Goal: Navigation & Orientation: Find specific page/section

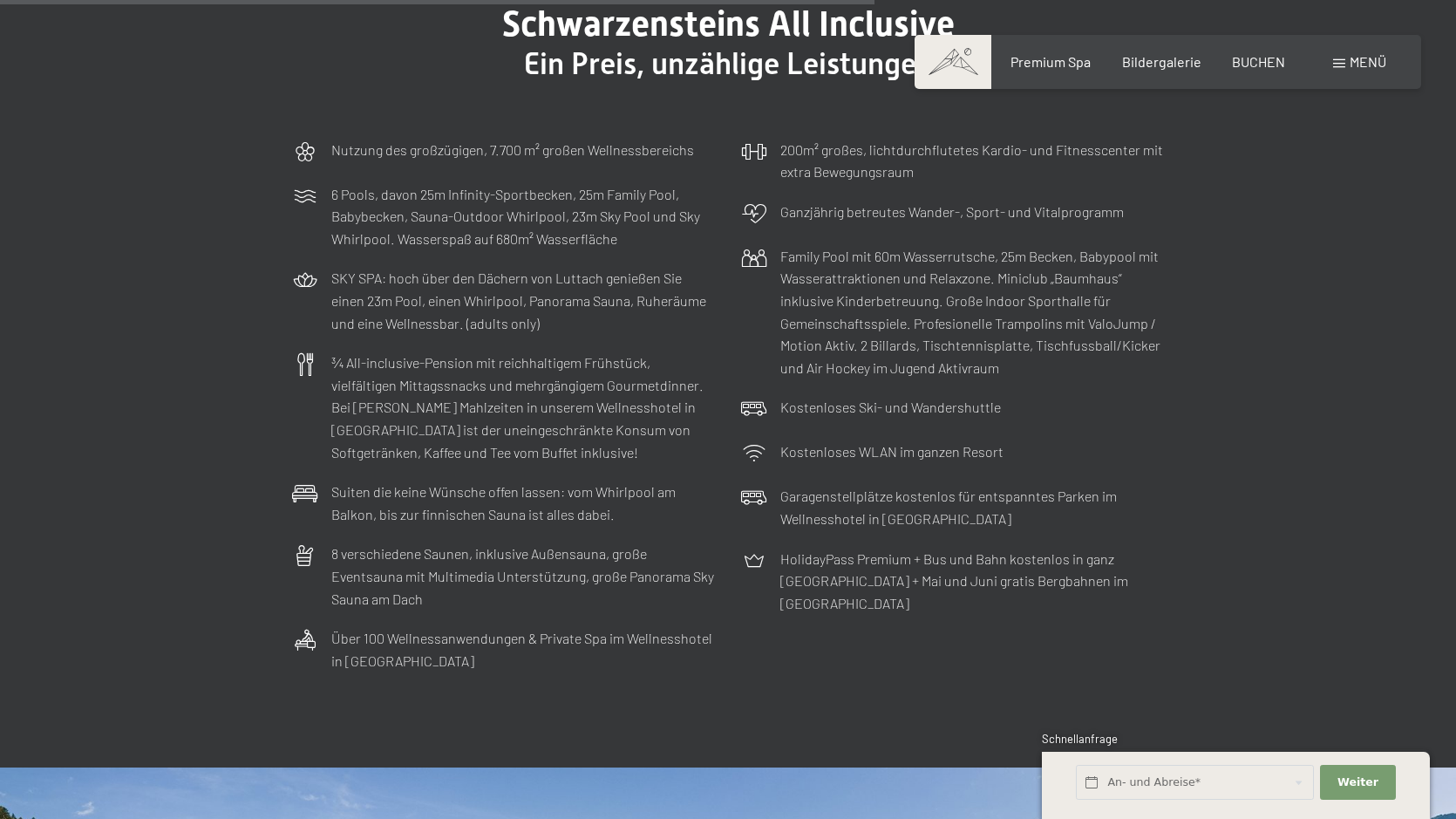
scroll to position [5668, 0]
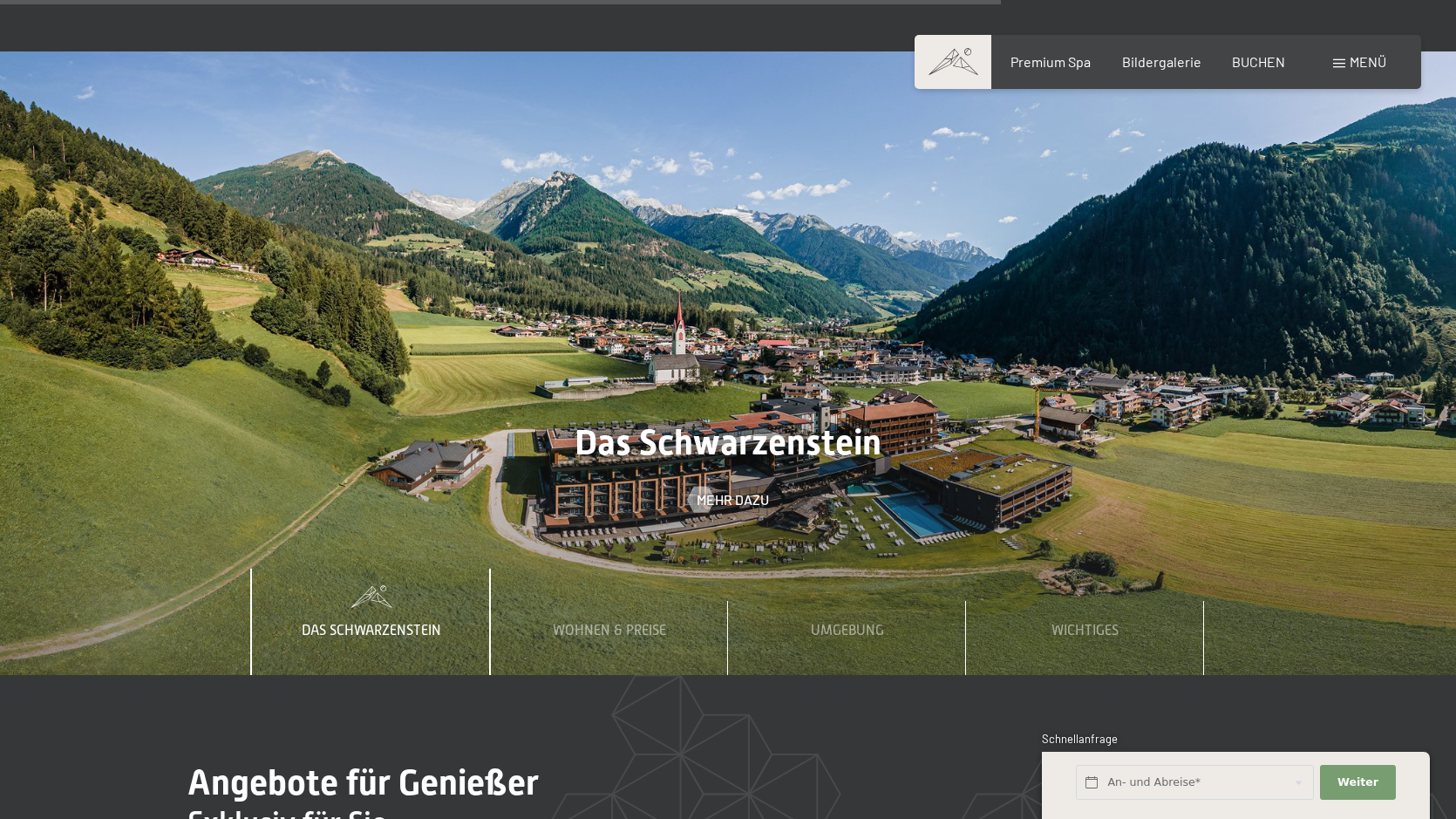
click at [1342, 64] on span at bounding box center [1339, 63] width 12 height 8
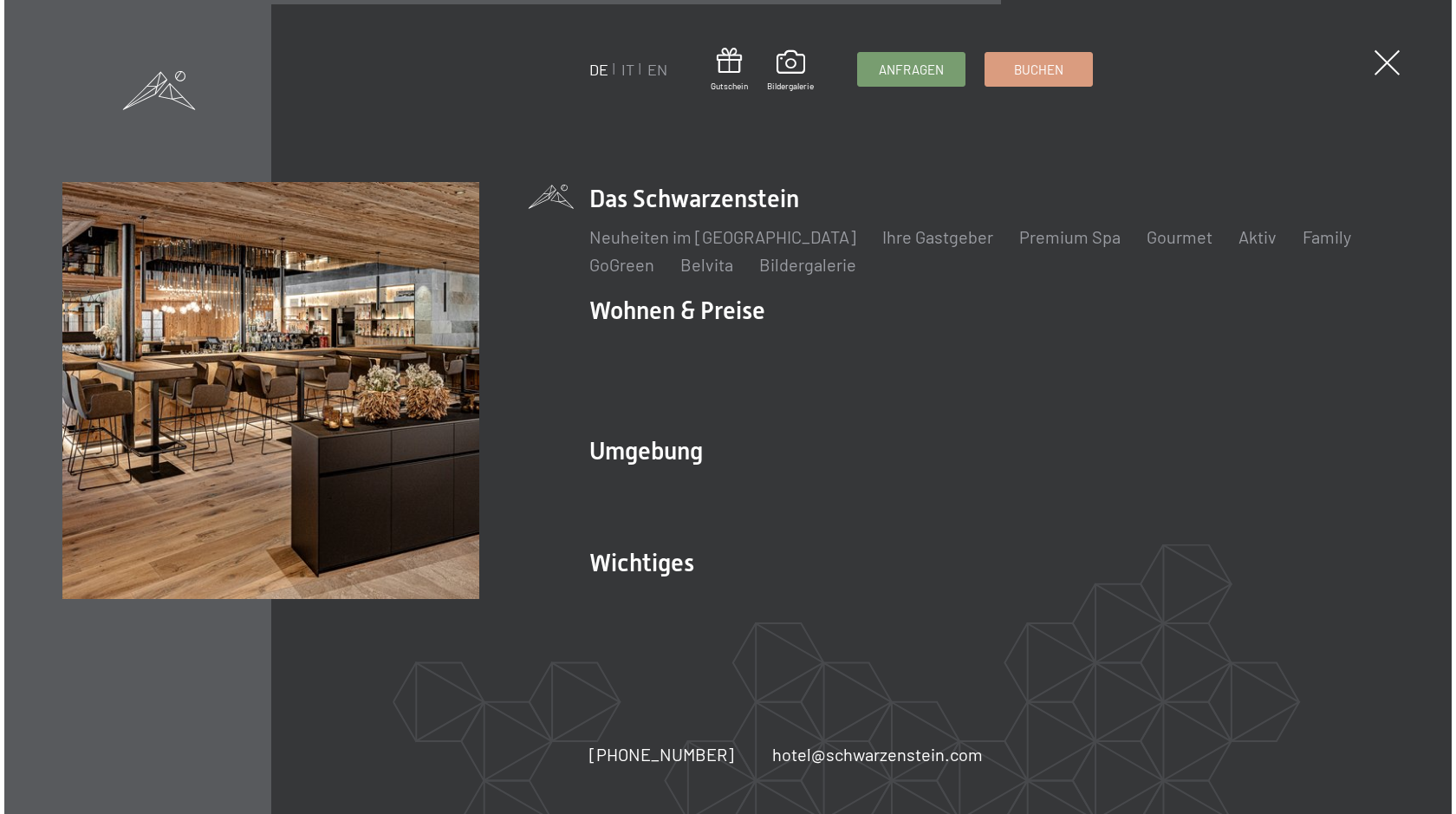
scroll to position [5651, 0]
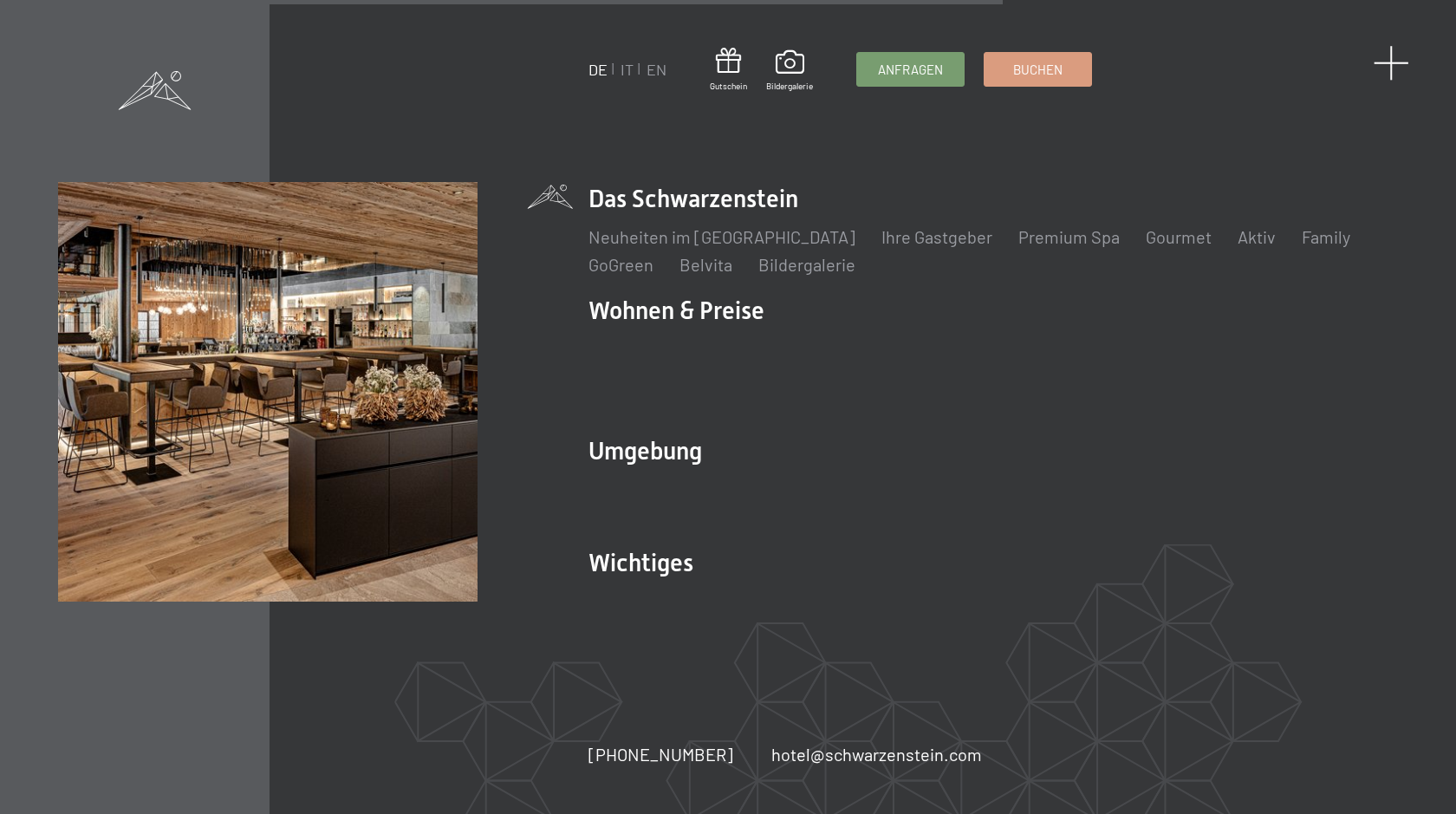
click at [1387, 65] on span at bounding box center [1391, 62] width 35 height 35
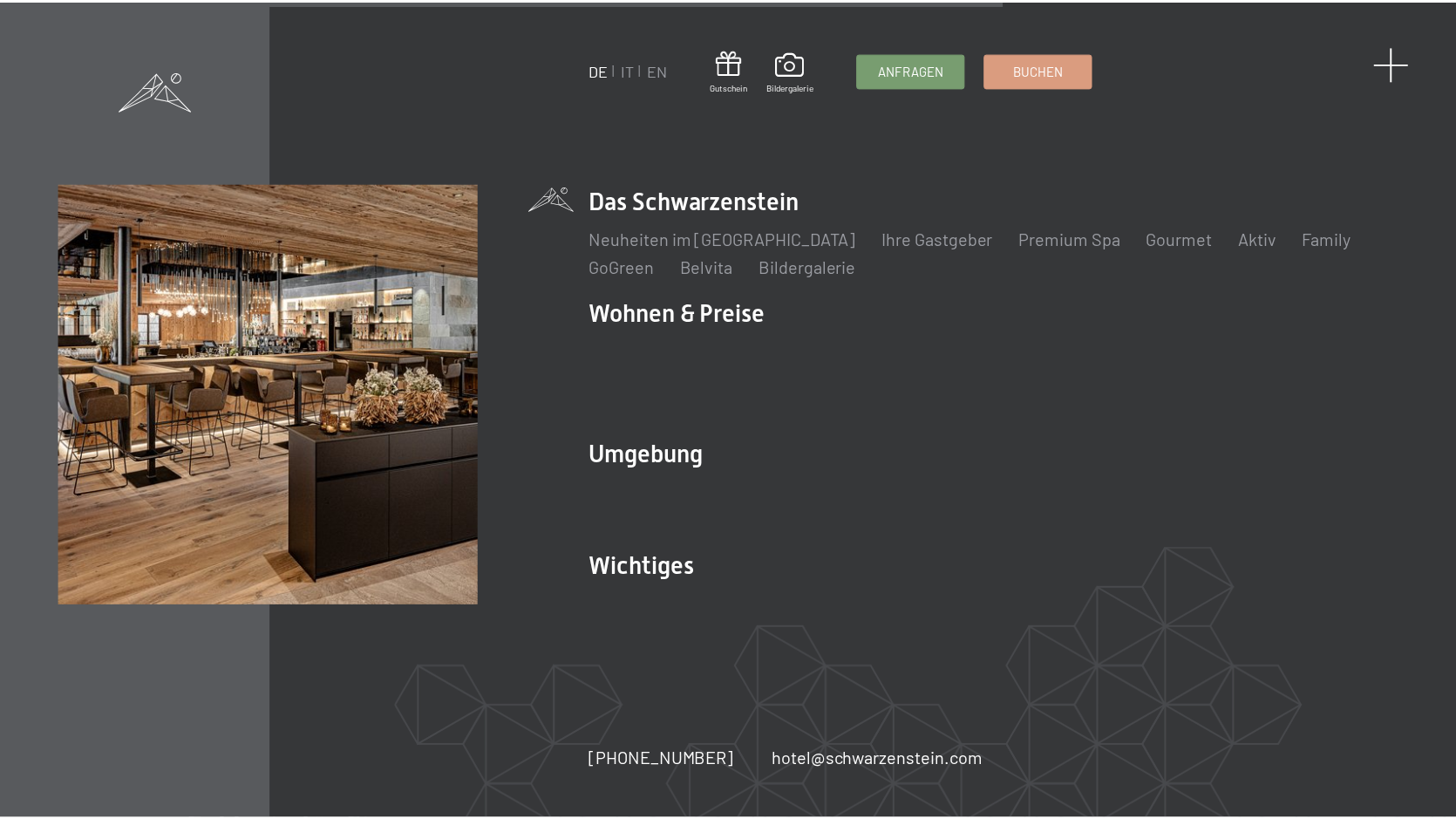
scroll to position [5668, 0]
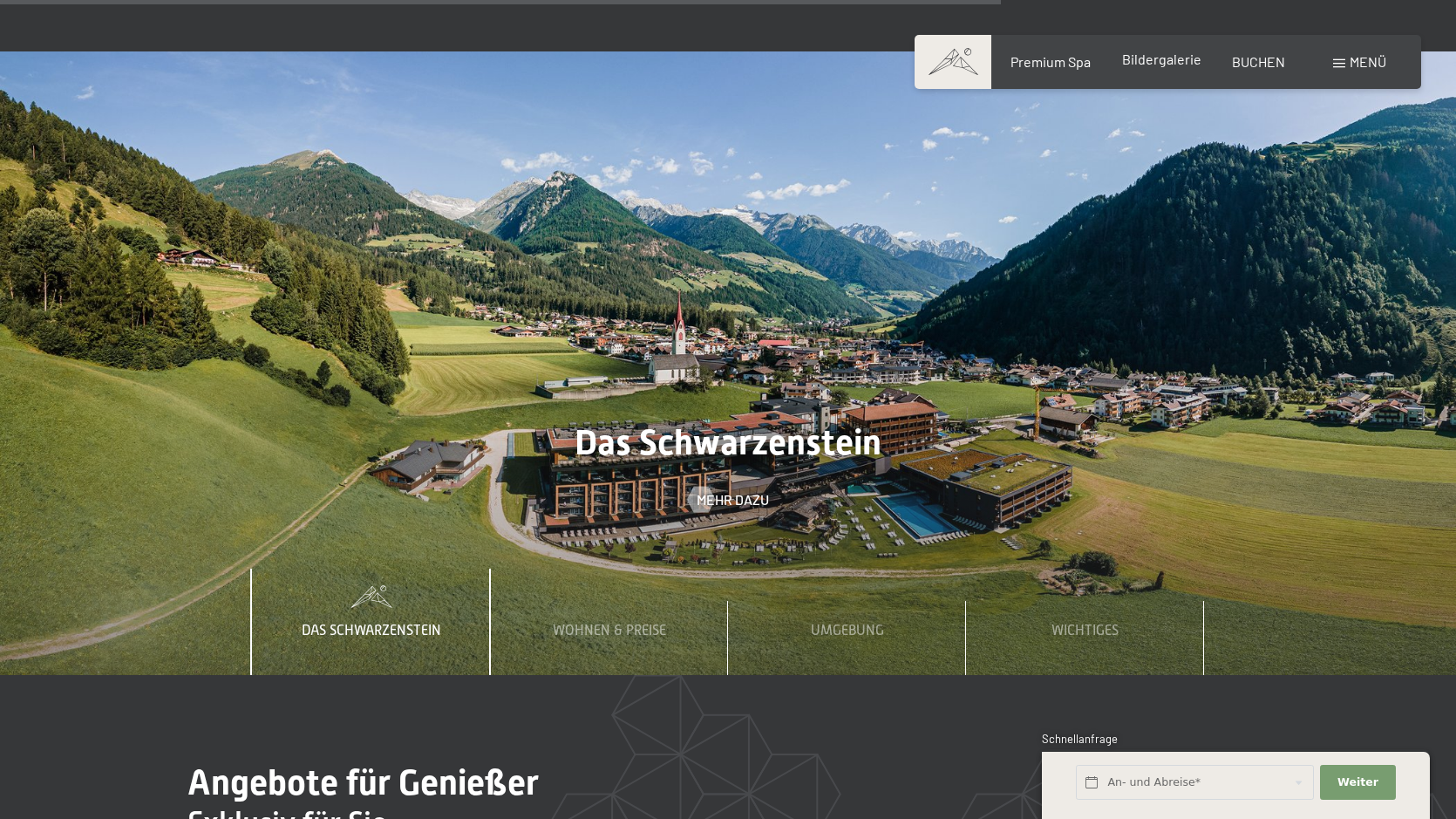
click at [1137, 61] on span "Bildergalerie" at bounding box center [1162, 59] width 80 height 17
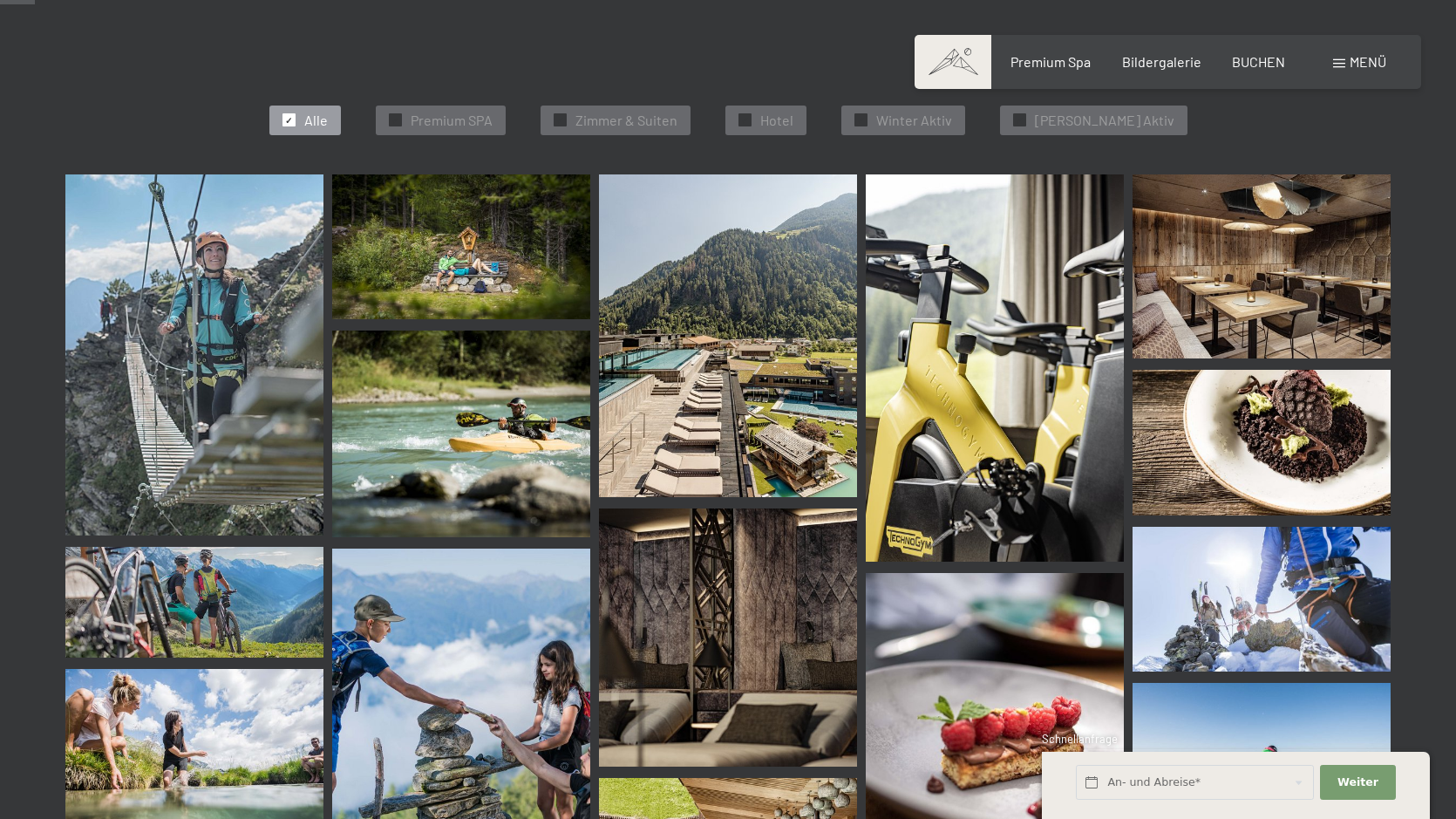
scroll to position [436, 0]
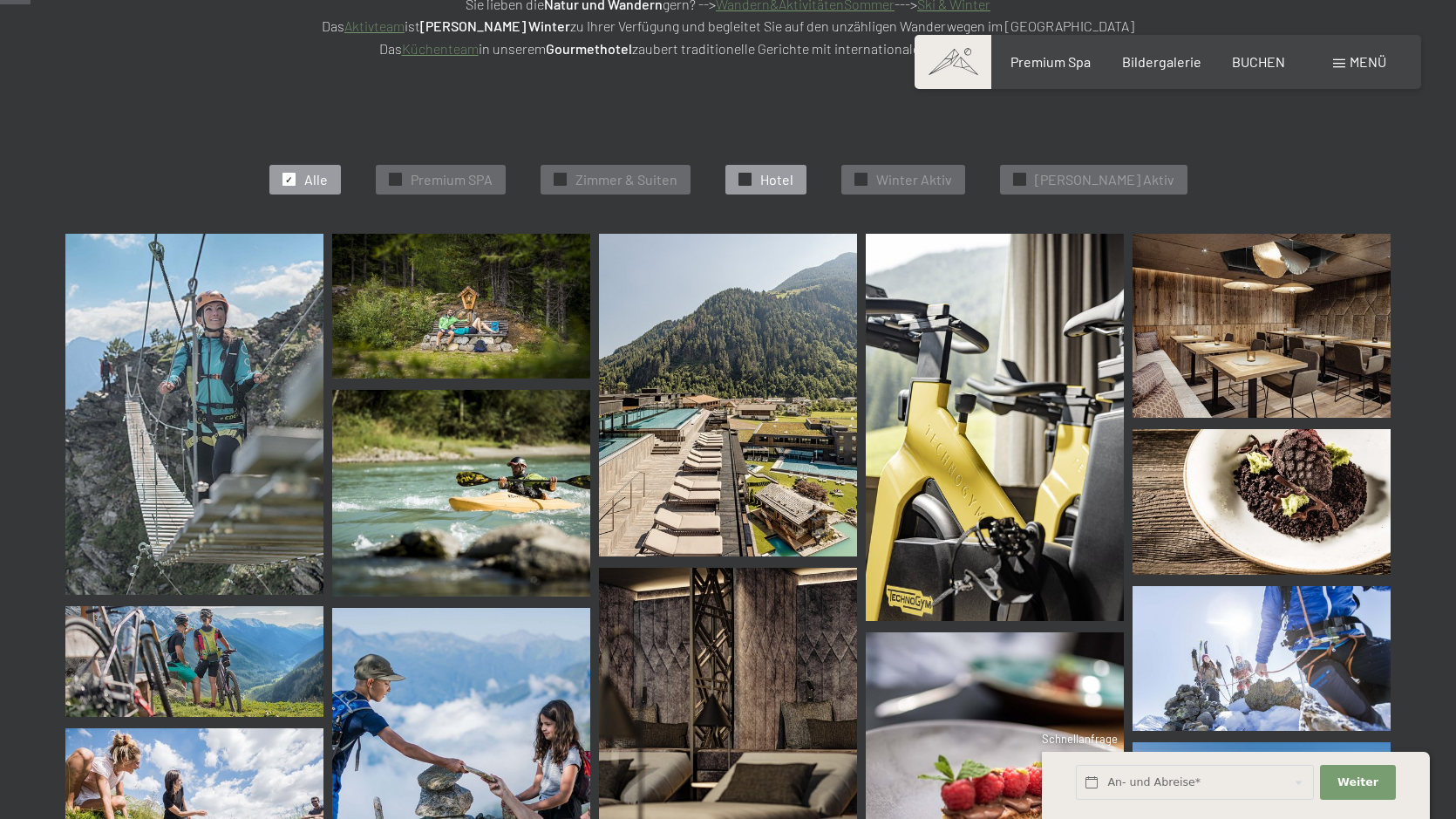
click at [779, 184] on div "✓ Hotel" at bounding box center [766, 180] width 81 height 30
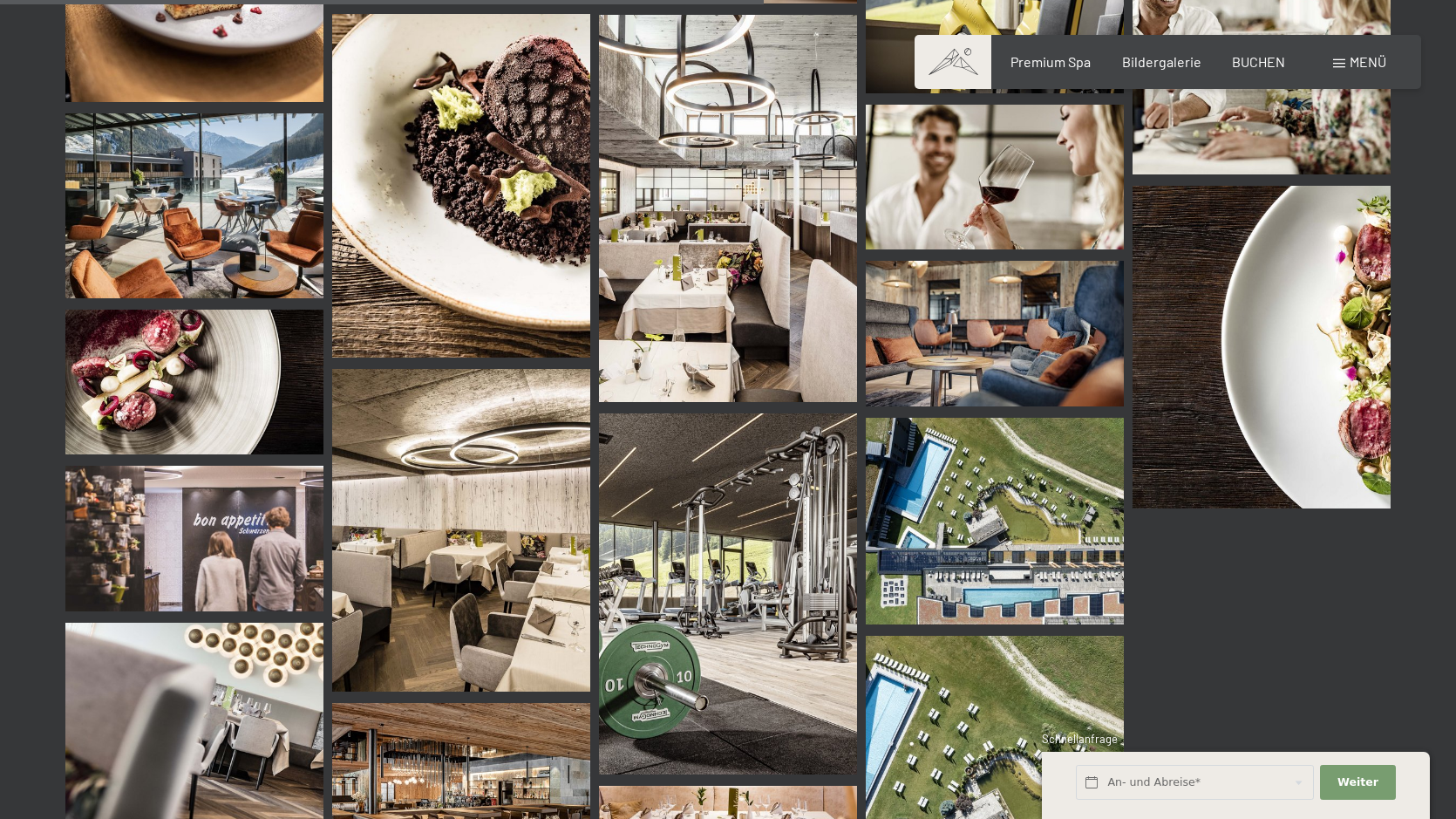
scroll to position [1918, 0]
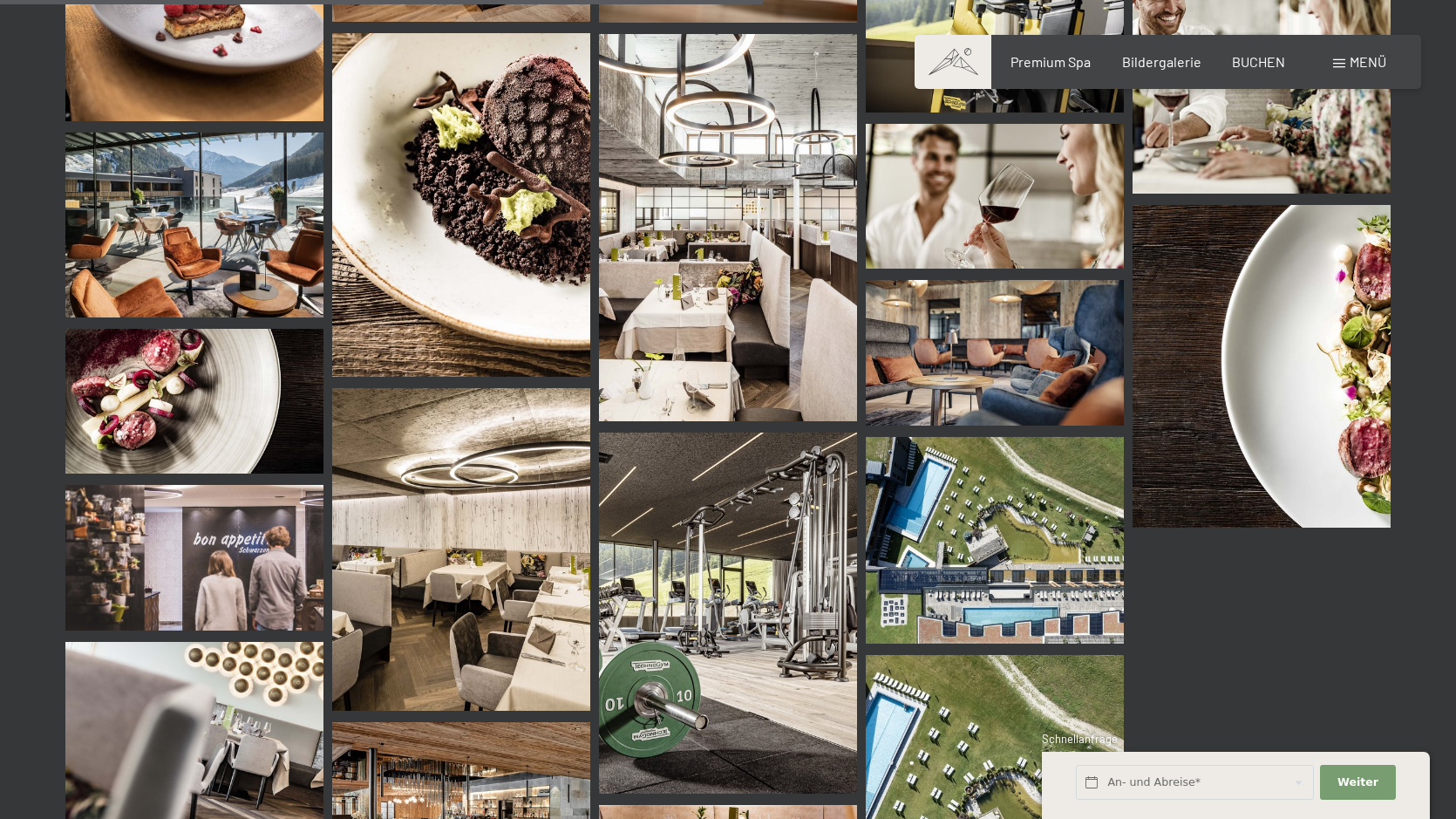
click at [688, 171] on img at bounding box center [728, 227] width 258 height 388
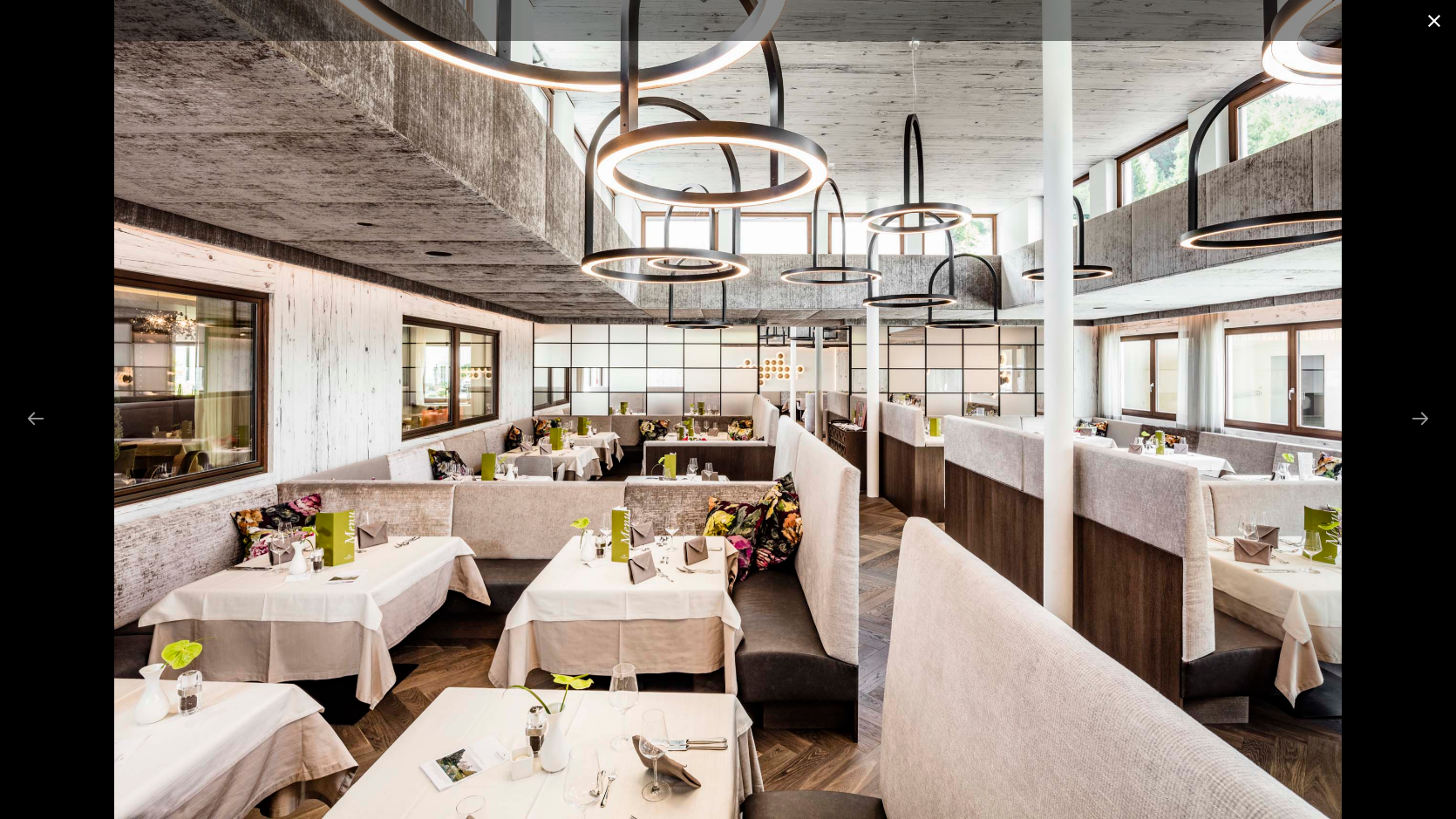
click at [1431, 21] on button "Close gallery" at bounding box center [1434, 21] width 44 height 41
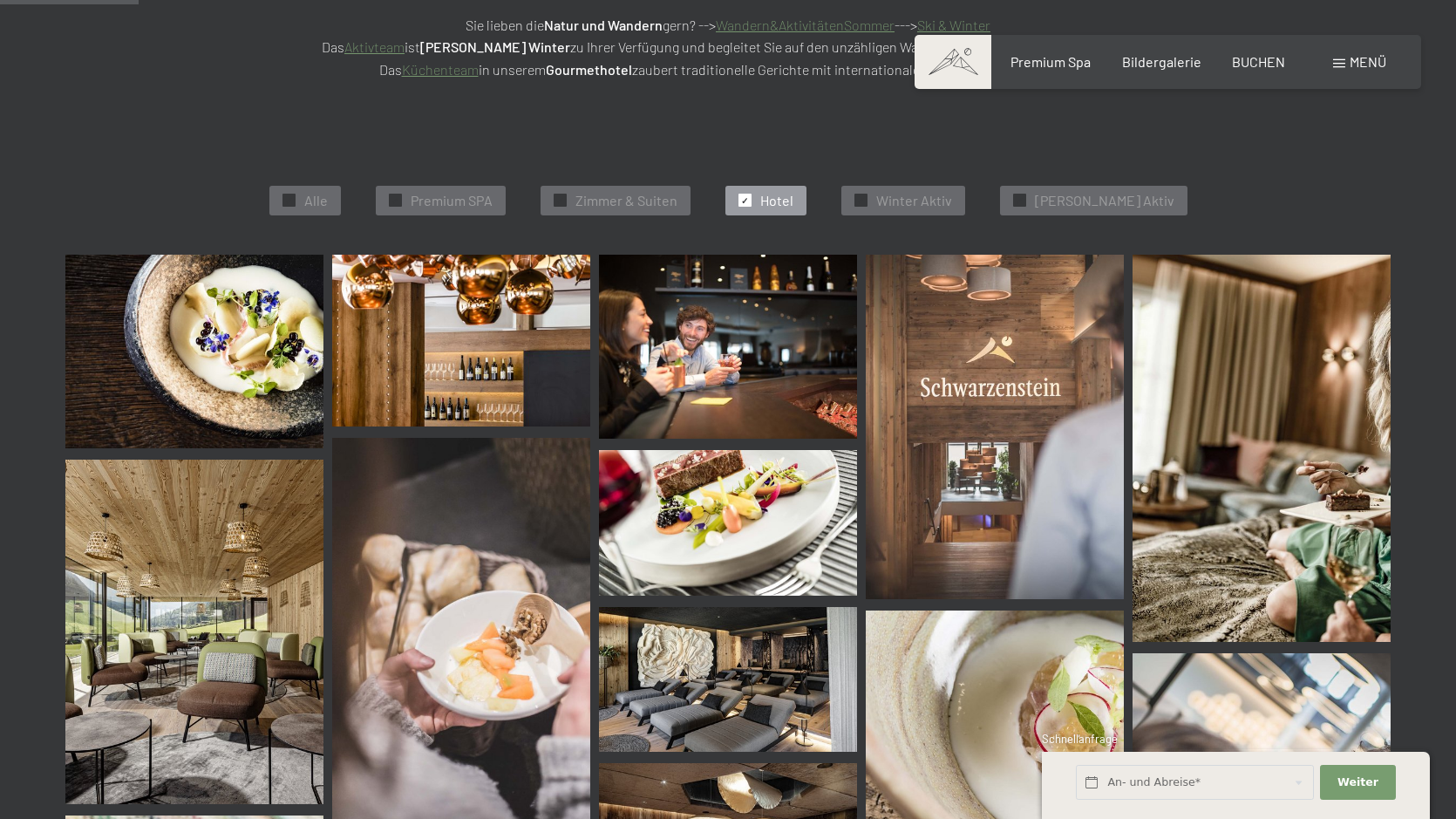
scroll to position [349, 0]
